Goal: Information Seeking & Learning: Learn about a topic

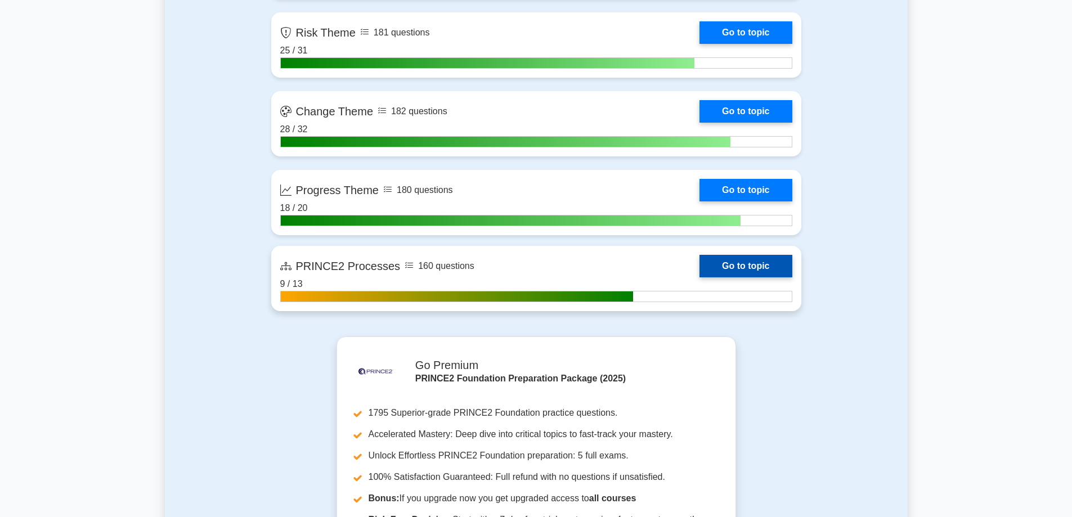
click at [730, 271] on link "Go to topic" at bounding box center [745, 266] width 92 height 23
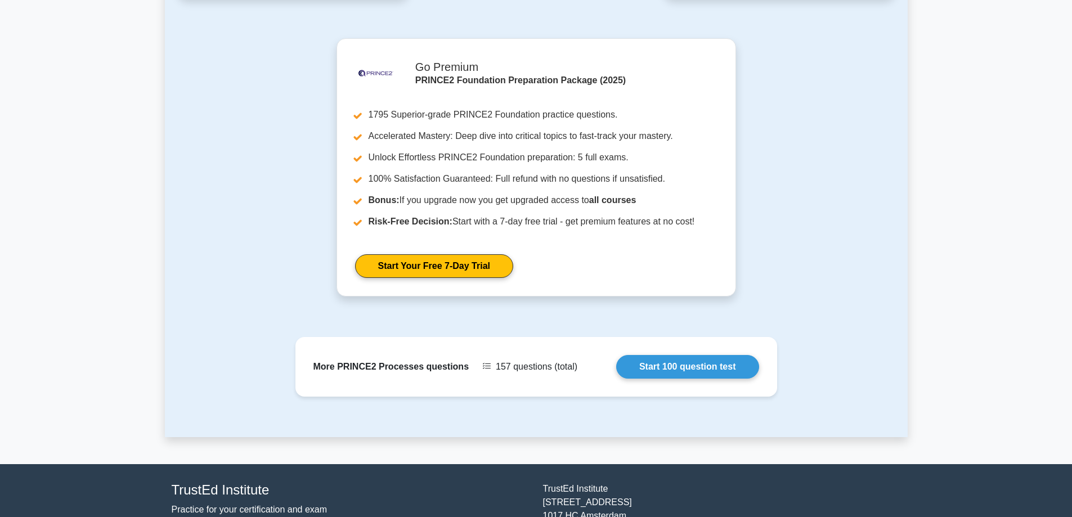
scroll to position [929, 0]
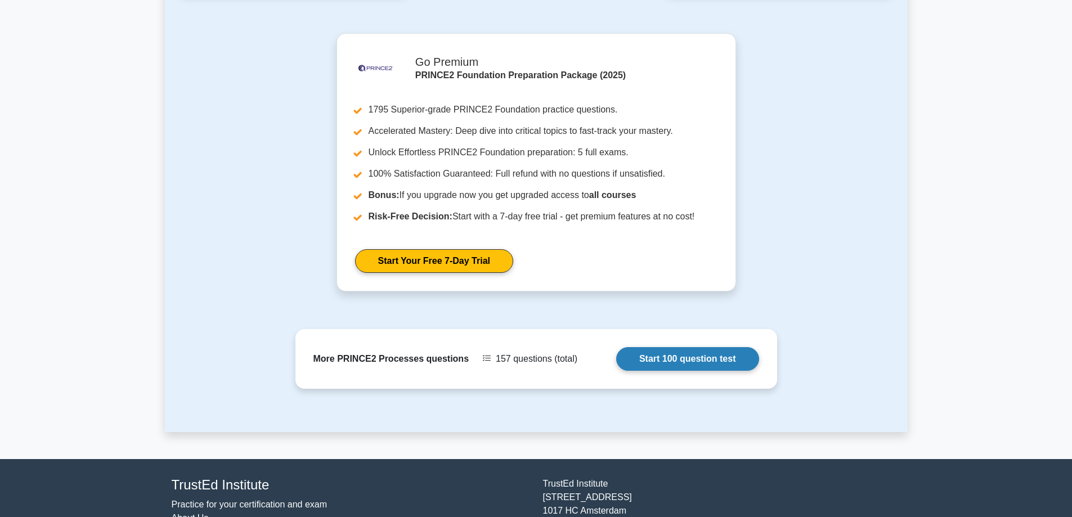
click at [644, 347] on link "Start 100 question test" at bounding box center [687, 359] width 143 height 24
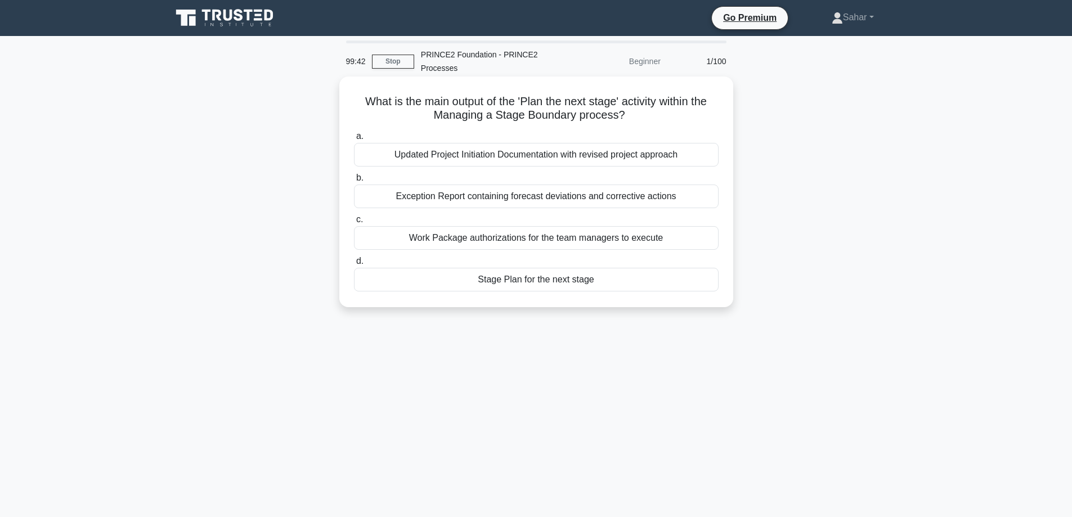
click at [559, 277] on div "Stage Plan for the next stage" at bounding box center [536, 280] width 365 height 24
click at [354, 265] on input "d. Stage Plan for the next stage" at bounding box center [354, 261] width 0 height 7
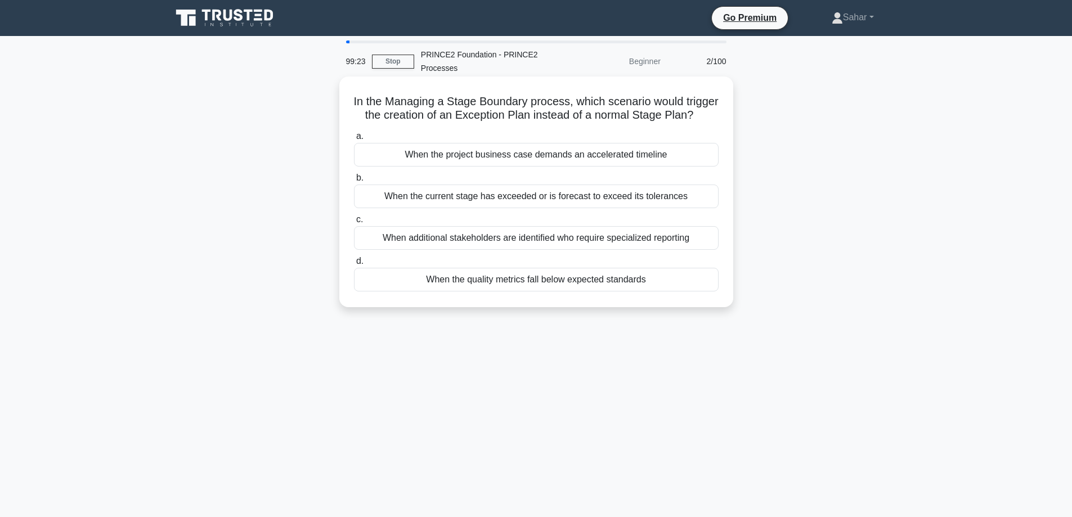
click at [591, 208] on div "When the current stage has exceeded or is forecast to exceed its tolerances" at bounding box center [536, 197] width 365 height 24
click at [354, 182] on input "b. When the current stage has exceeded or is forecast to exceed its tolerances" at bounding box center [354, 177] width 0 height 7
click at [581, 284] on div "To ensure the stage remains within the tolerances set by the Project Board" at bounding box center [536, 280] width 365 height 24
click at [354, 265] on input "d. To ensure the stage remains within the tolerances set by the Project Board" at bounding box center [354, 261] width 0 height 7
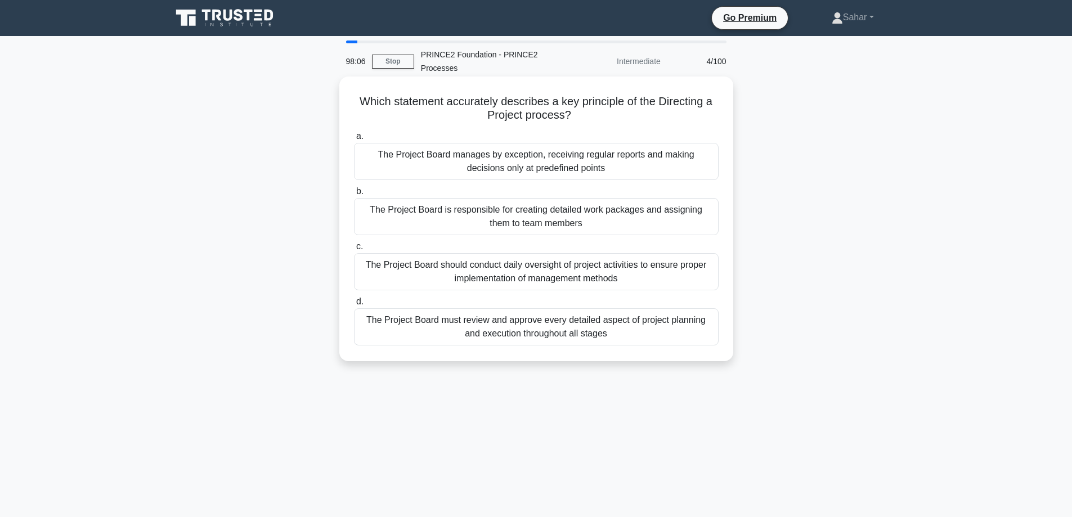
click at [551, 331] on div "The Project Board must review and approve every detailed aspect of project plan…" at bounding box center [536, 326] width 365 height 37
click at [354, 306] on input "d. The Project Board must review and approve every detailed aspect of project p…" at bounding box center [354, 301] width 0 height 7
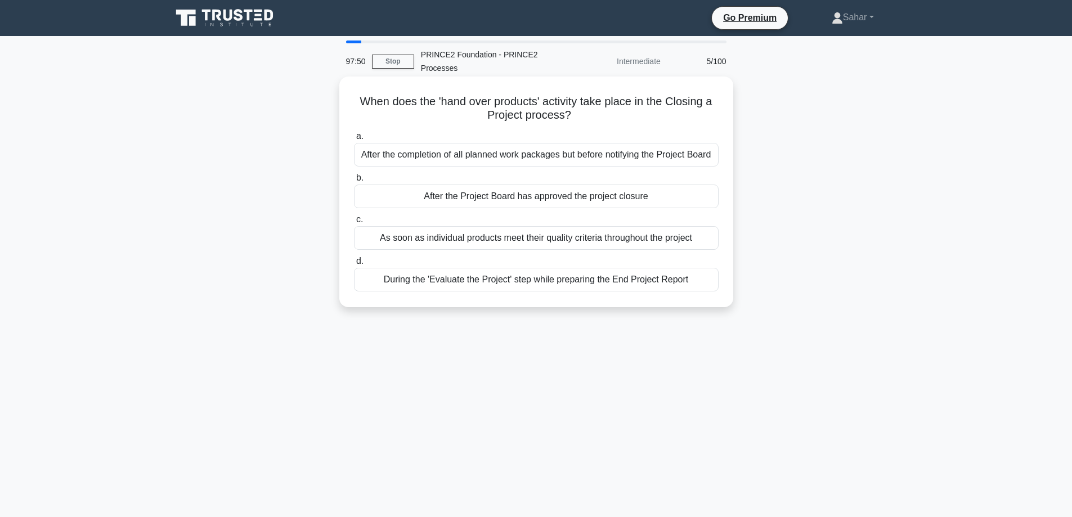
click at [511, 196] on div "After the Project Board has approved the project closure" at bounding box center [536, 197] width 365 height 24
click at [354, 182] on input "b. After the Project Board has approved the project closure" at bounding box center [354, 177] width 0 height 7
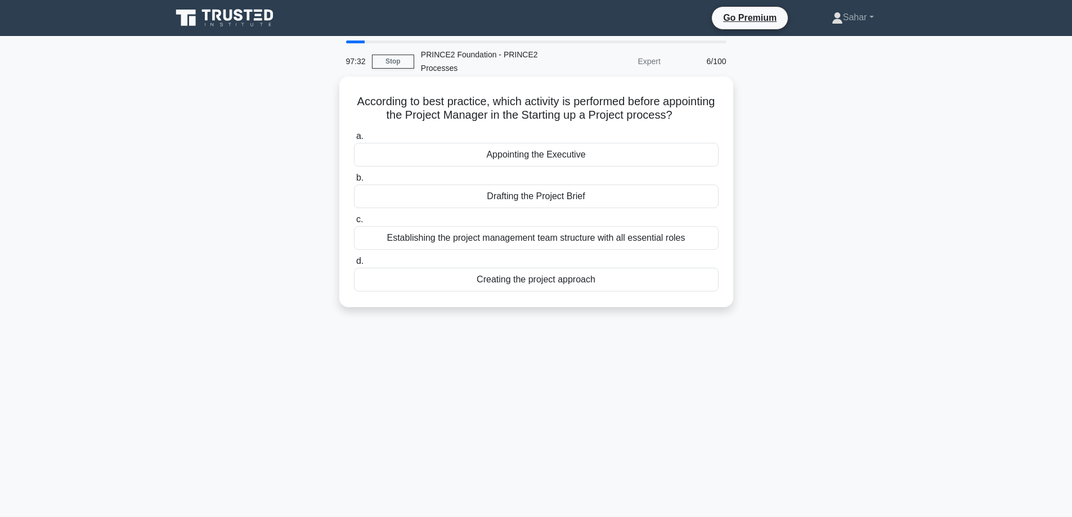
click at [565, 155] on div "Appointing the Executive" at bounding box center [536, 155] width 365 height 24
click at [354, 140] on input "a. Appointing the Executive" at bounding box center [354, 136] width 0 height 7
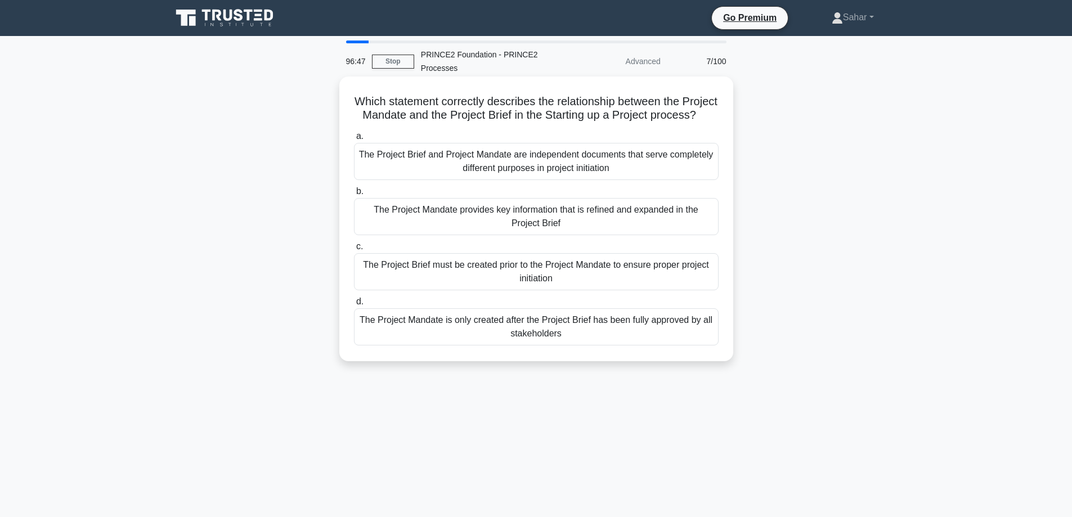
click at [504, 235] on div "The Project Mandate provides key information that is refined and expanded in th…" at bounding box center [536, 216] width 365 height 37
click at [354, 195] on input "b. The Project Mandate provides key information that is refined and expanded in…" at bounding box center [354, 191] width 0 height 7
click at [520, 216] on div "Recommend to Corporate or Programme Management that the project should be cance…" at bounding box center [536, 216] width 365 height 37
click at [354, 195] on input "b. Recommend to Corporate or Programme Management that the project should be ca…" at bounding box center [354, 191] width 0 height 7
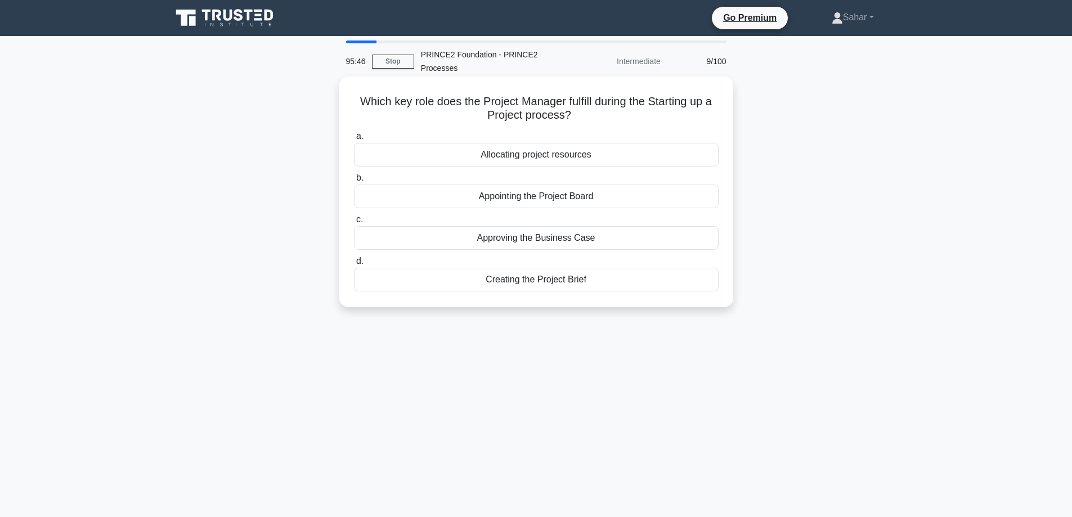
click at [558, 273] on div "Creating the Project Brief" at bounding box center [536, 280] width 365 height 24
click at [354, 265] on input "d. Creating the Project Brief" at bounding box center [354, 261] width 0 height 7
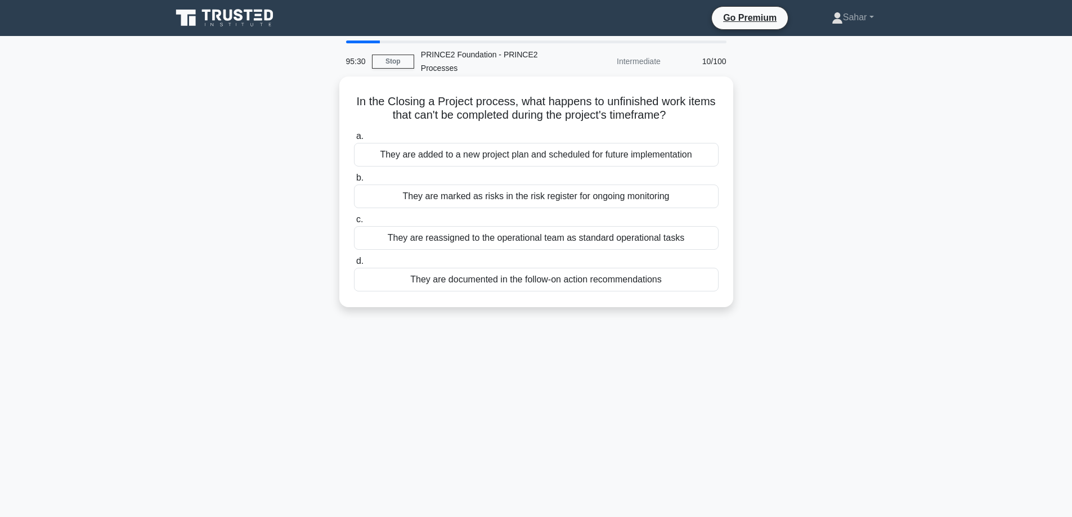
click at [529, 286] on div "They are documented in the follow-on action recommendations" at bounding box center [536, 280] width 365 height 24
click at [354, 265] on input "d. They are documented in the follow-on action recommendations" at bounding box center [354, 261] width 0 height 7
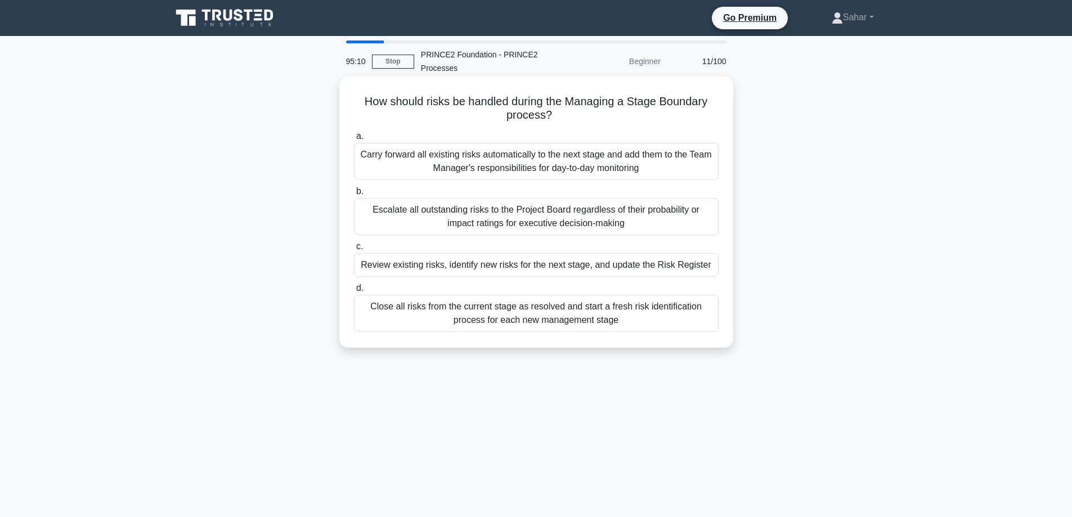
click at [554, 266] on div "Review existing risks, identify new risks for the next stage, and update the Ri…" at bounding box center [536, 265] width 365 height 24
click at [354, 250] on input "c. Review existing risks, identify new risks for the next stage, and update the…" at bounding box center [354, 246] width 0 height 7
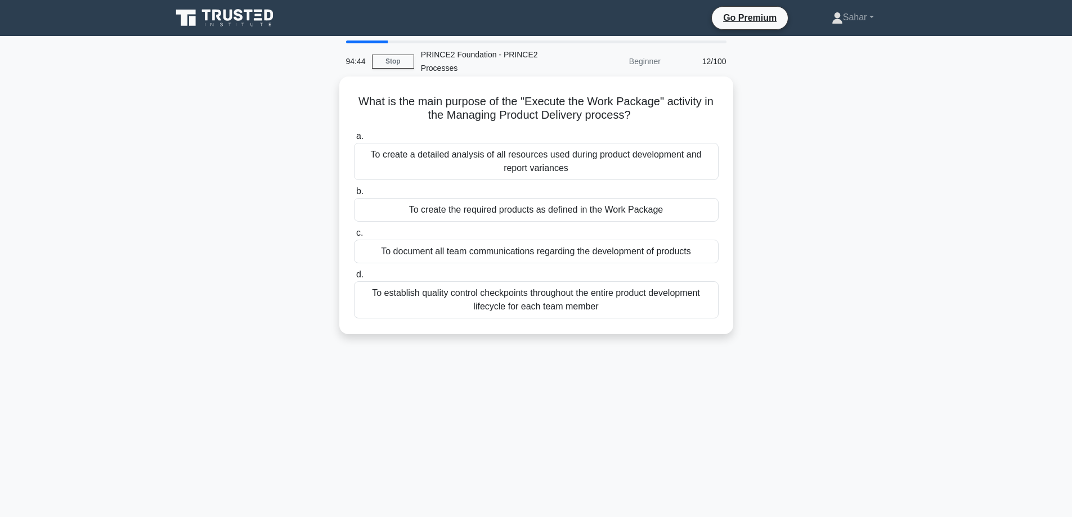
click at [581, 220] on div "To create the required products as defined in the Work Package" at bounding box center [536, 210] width 365 height 24
click at [354, 195] on input "b. To create the required products as defined in the Work Package" at bounding box center [354, 191] width 0 height 7
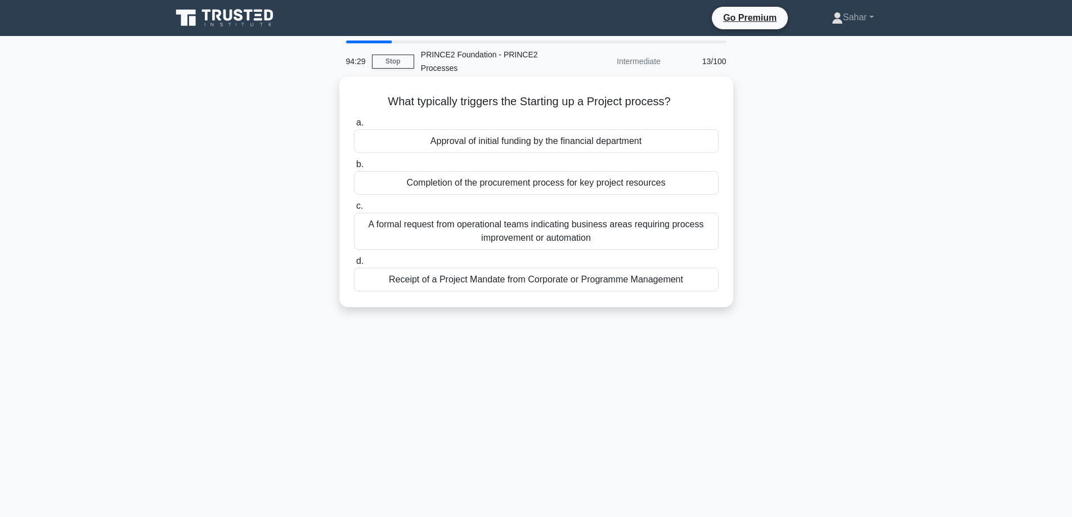
click at [571, 280] on div "Receipt of a Project Mandate from Corporate or Programme Management" at bounding box center [536, 280] width 365 height 24
click at [354, 265] on input "d. Receipt of a Project Mandate from Corporate or Programme Management" at bounding box center [354, 261] width 0 height 7
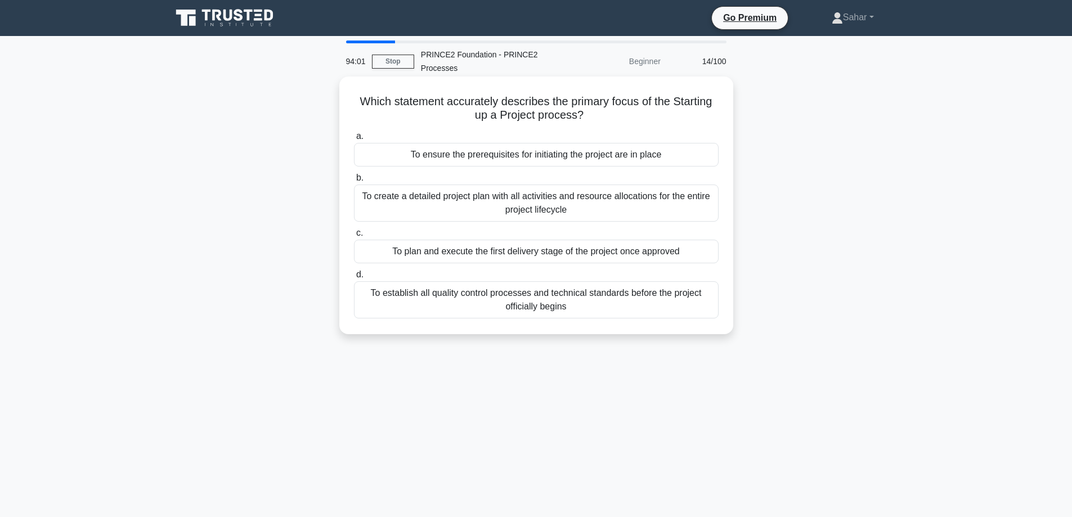
click at [622, 156] on div "To ensure the prerequisites for initiating the project are in place" at bounding box center [536, 155] width 365 height 24
click at [354, 140] on input "a. To ensure the prerequisites for initiating the project are in place" at bounding box center [354, 136] width 0 height 7
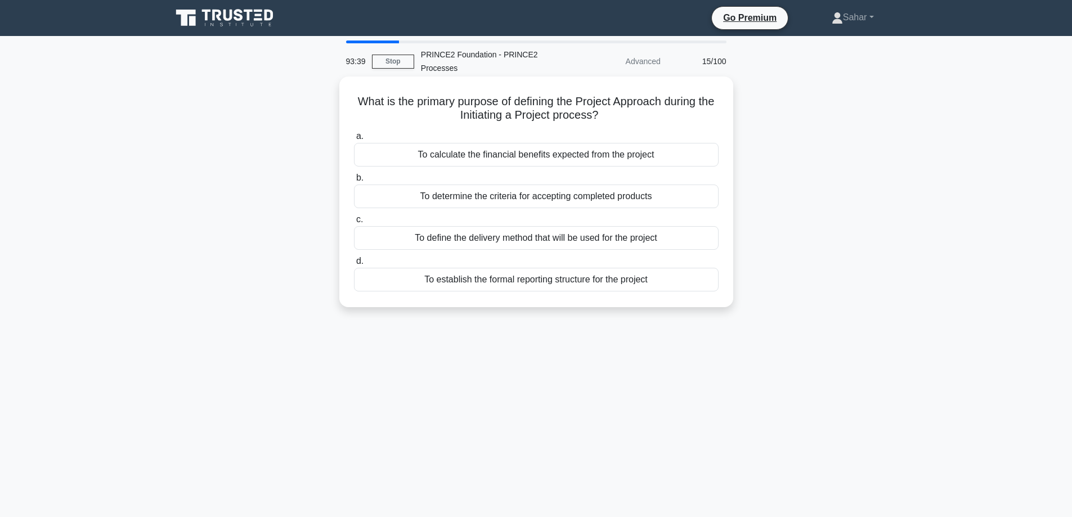
click at [586, 237] on div "To define the delivery method that will be used for the project" at bounding box center [536, 238] width 365 height 24
click at [354, 223] on input "c. To define the delivery method that will be used for the project" at bounding box center [354, 219] width 0 height 7
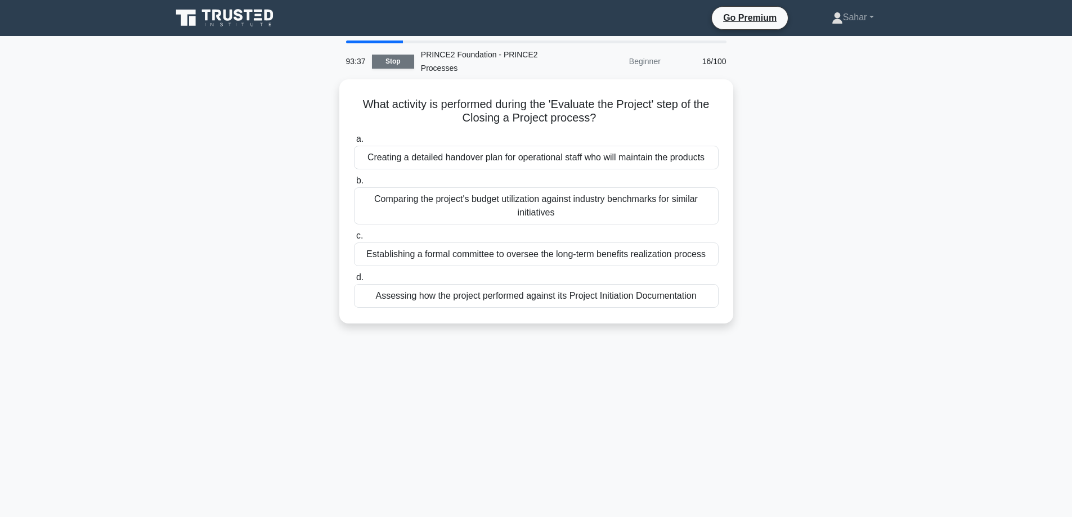
click at [385, 59] on link "Stop" at bounding box center [393, 62] width 42 height 14
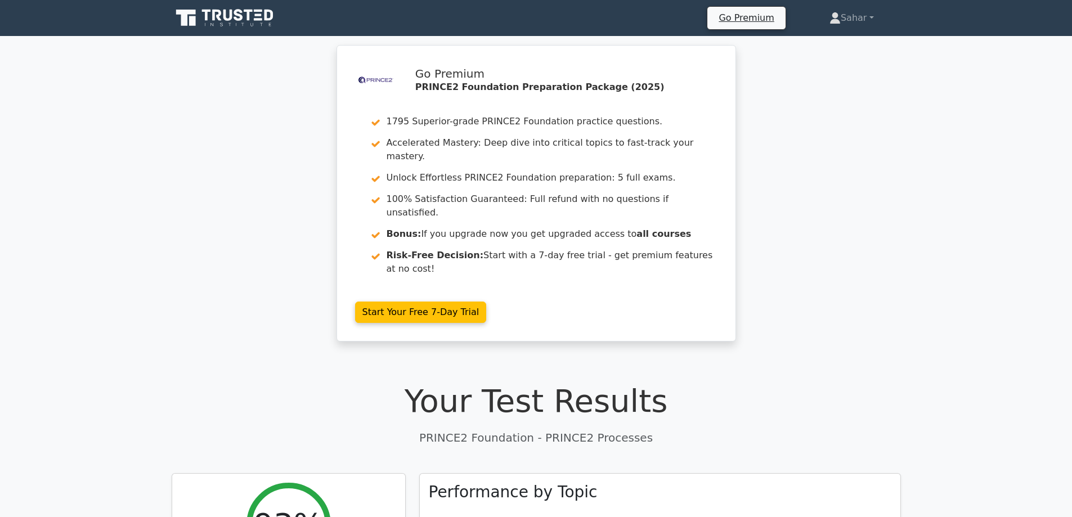
click at [804, 299] on div ".st0{fill-rule:evenodd;clip-rule:evenodd;fill:#000041;} .st1{fill-rule:evenodd;…" at bounding box center [536, 200] width 1072 height 310
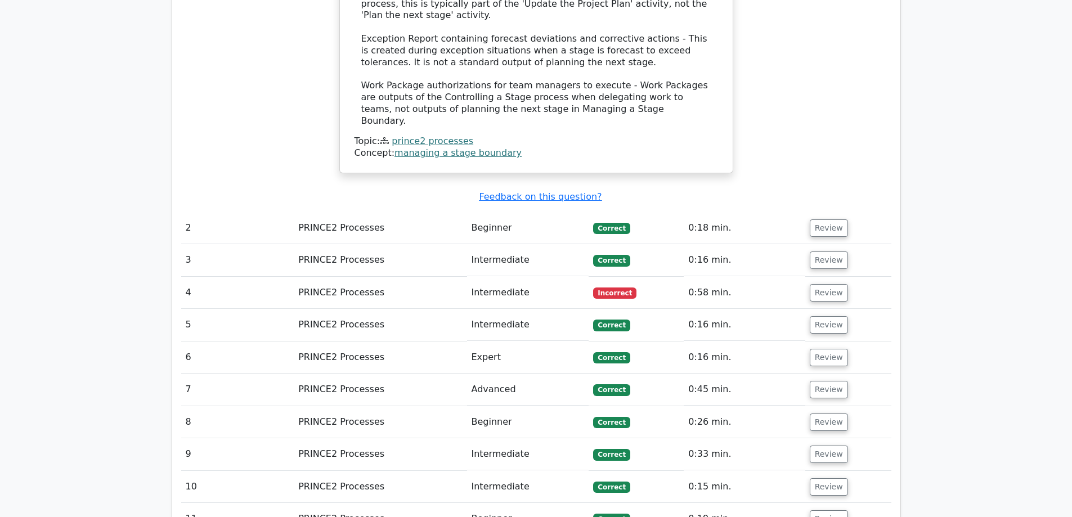
scroll to position [1215, 0]
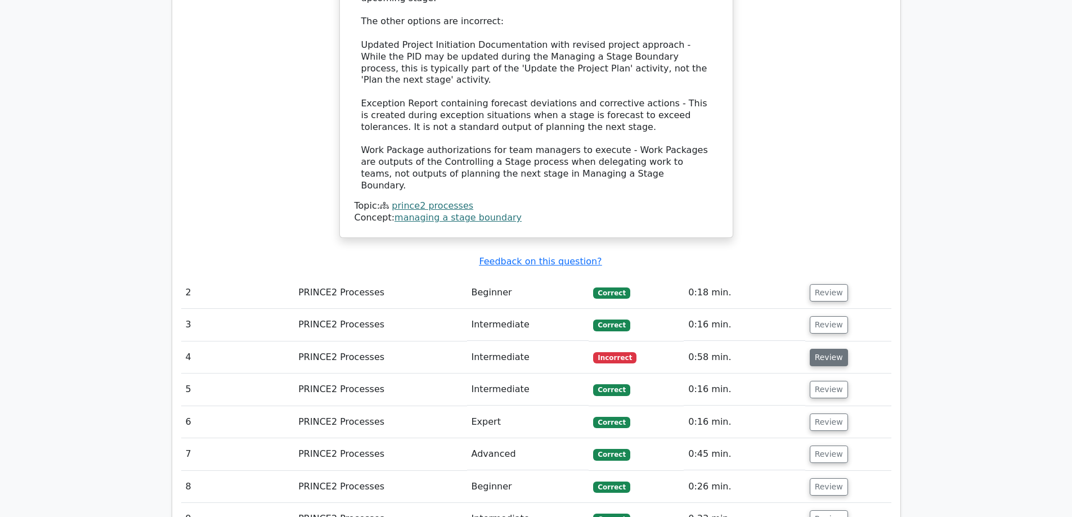
click at [833, 349] on button "Review" at bounding box center [829, 357] width 38 height 17
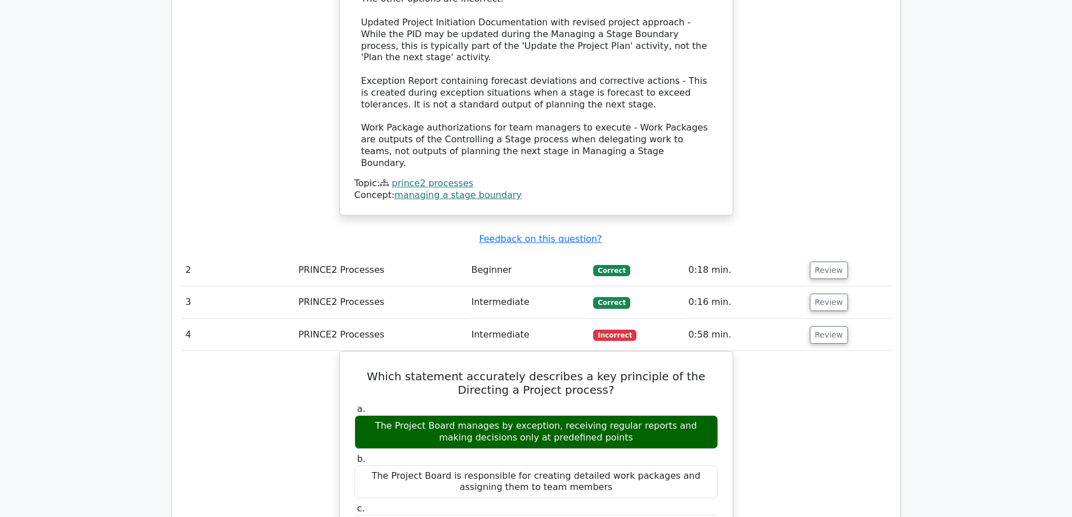
scroll to position [1260, 0]
